Goal: Find specific page/section

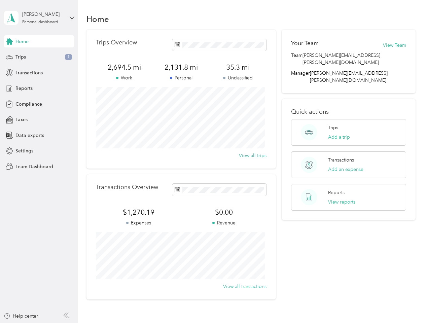
click at [213, 162] on div "Trips Overview 2,694.5 mi Work 2,131.8 mi Personal 35.3 mi Unclassified View al…" at bounding box center [182, 99] width 190 height 139
click at [39, 18] on div "[PERSON_NAME]" at bounding box center [43, 14] width 42 height 7
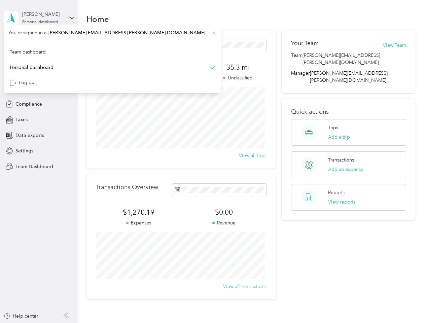
click at [39, 41] on div "You’re signed in as [PERSON_NAME][EMAIL_ADDRESS][PERSON_NAME][DOMAIN_NAME] Team…" at bounding box center [113, 59] width 218 height 69
